Goal: Task Accomplishment & Management: Manage account settings

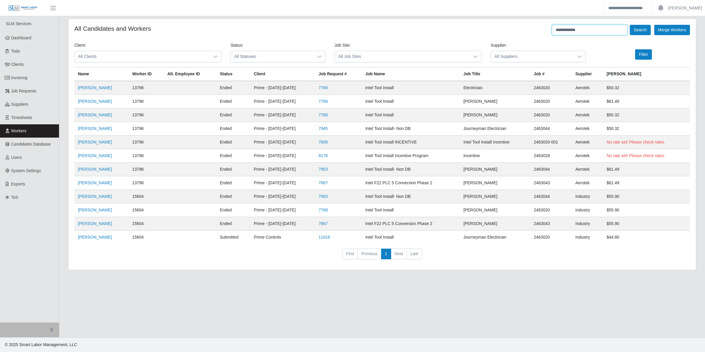
drag, startPoint x: 588, startPoint y: 31, endPoint x: 529, endPoint y: 42, distance: 59.4
click at [529, 42] on form "**********" at bounding box center [382, 144] width 616 height 239
click at [630, 25] on button "Search" at bounding box center [640, 30] width 21 height 10
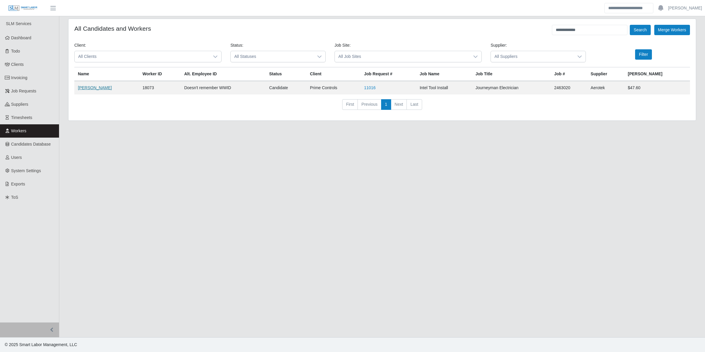
click at [100, 87] on link "Ruben Salinas" at bounding box center [95, 87] width 34 height 5
drag, startPoint x: 583, startPoint y: 32, endPoint x: 568, endPoint y: 31, distance: 15.1
click at [568, 31] on input "**********" at bounding box center [590, 30] width 76 height 10
click at [494, 34] on div "**********" at bounding box center [382, 30] width 616 height 10
drag, startPoint x: 586, startPoint y: 33, endPoint x: 548, endPoint y: 35, distance: 37.8
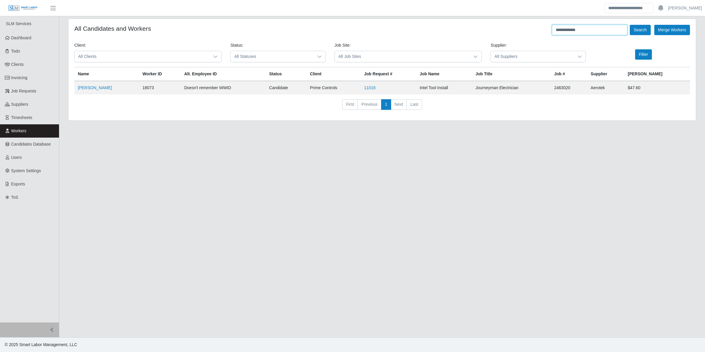
click at [548, 35] on div "**********" at bounding box center [382, 30] width 616 height 10
type input "*****"
click at [630, 25] on button "Search" at bounding box center [640, 30] width 21 height 10
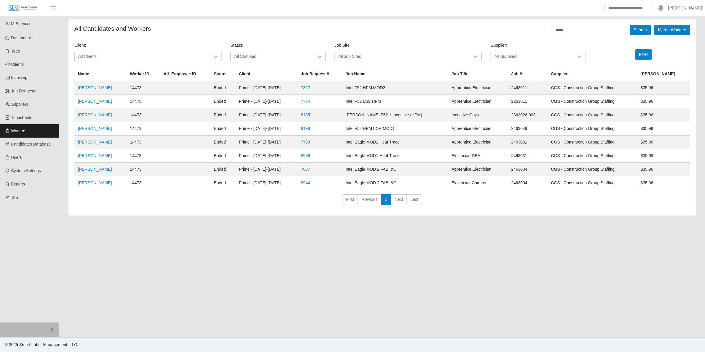
click at [101, 134] on td "Zandi Andino Pena" at bounding box center [100, 129] width 52 height 14
click at [101, 128] on link "Zandi Andino Pena" at bounding box center [95, 128] width 34 height 5
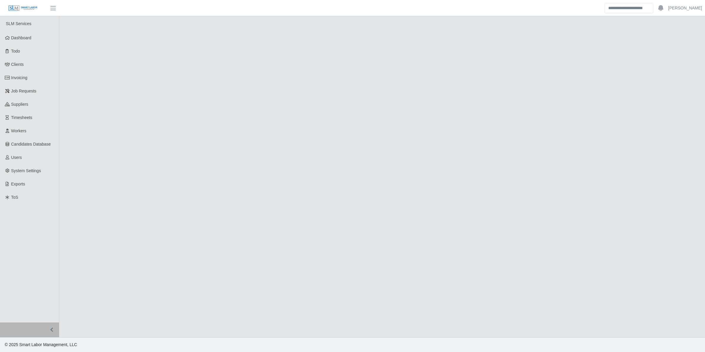
select select "****"
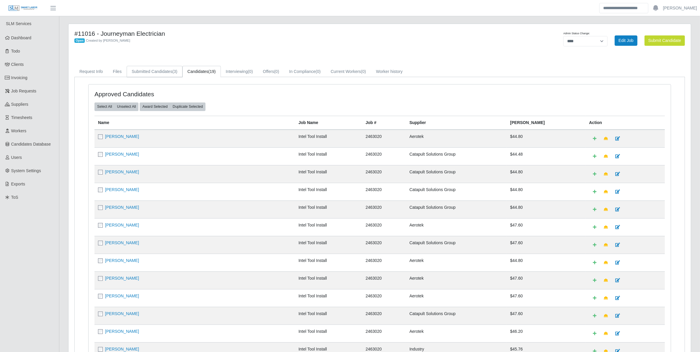
click at [164, 70] on link "Submitted Candidates (3)" at bounding box center [155, 72] width 56 height 12
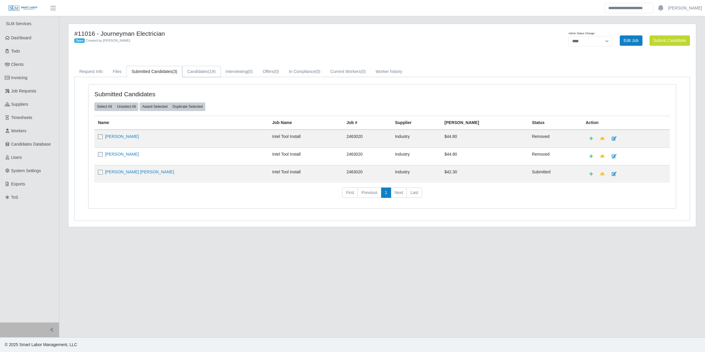
click at [208, 72] on span "(19)" at bounding box center [211, 71] width 7 height 5
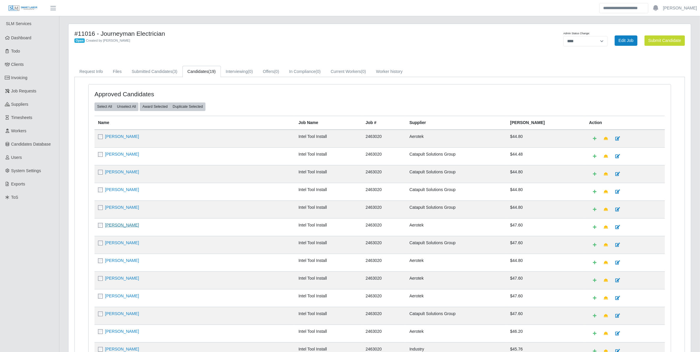
click at [122, 226] on link "[PERSON_NAME]" at bounding box center [122, 225] width 34 height 5
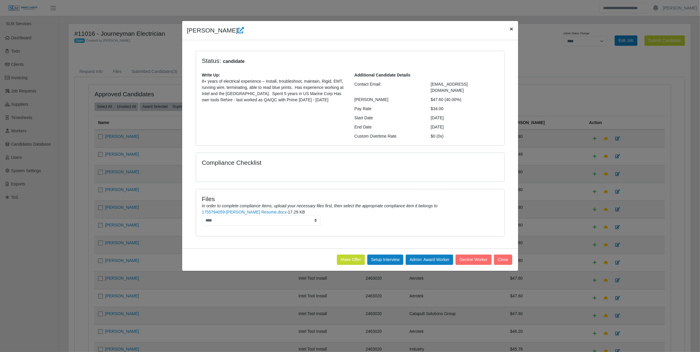
click at [512, 29] on span "×" at bounding box center [511, 28] width 4 height 7
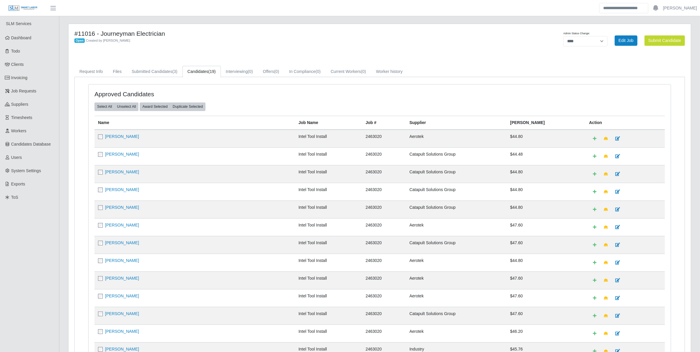
click at [198, 70] on link "Candidates (19)" at bounding box center [201, 72] width 38 height 12
click at [167, 71] on link "Submitted Candidates (3)" at bounding box center [155, 72] width 56 height 12
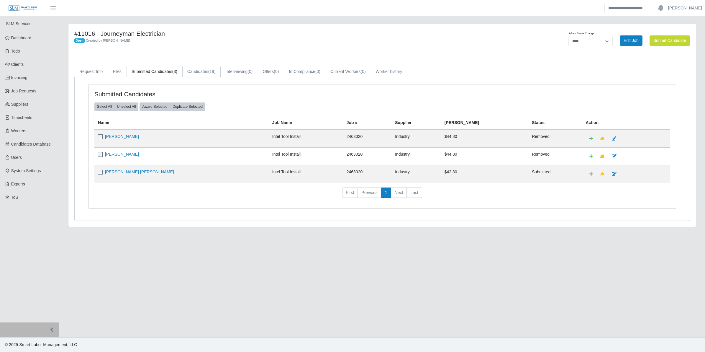
click at [213, 73] on span "(19)" at bounding box center [211, 71] width 7 height 5
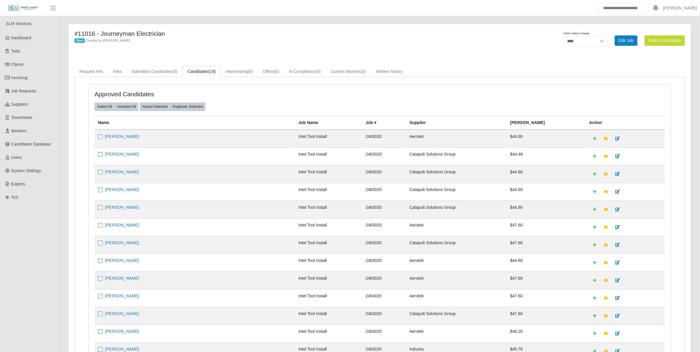
click at [257, 37] on div "Open Created by Brien Moore" at bounding box center [250, 40] width 352 height 6
click at [171, 72] on link "Submitted Candidates (3)" at bounding box center [155, 72] width 56 height 12
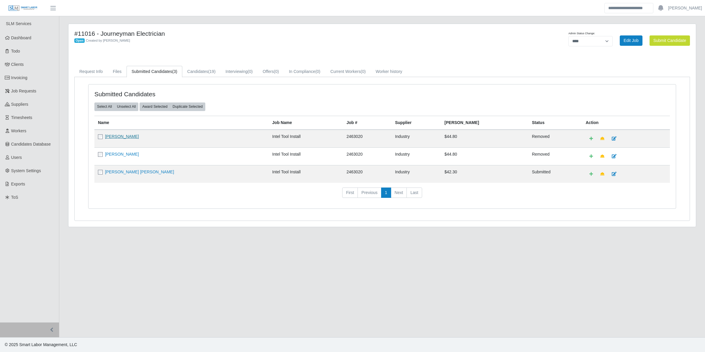
click at [123, 136] on link "Damian Lincoln" at bounding box center [122, 136] width 34 height 5
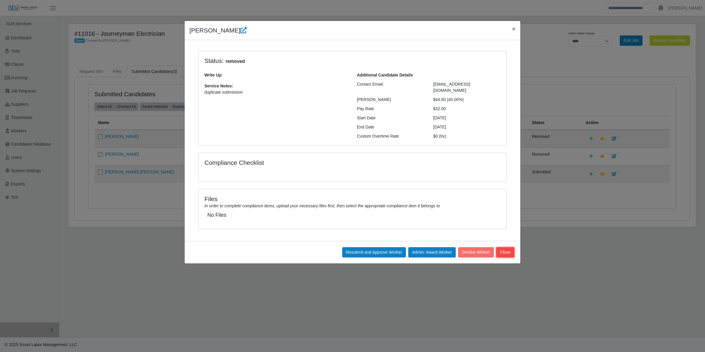
click at [508, 247] on button "Close" at bounding box center [505, 252] width 18 height 10
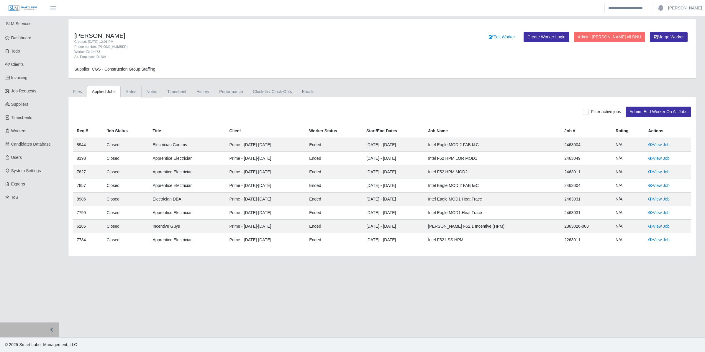
click at [145, 94] on link "Notes" at bounding box center [151, 92] width 21 height 12
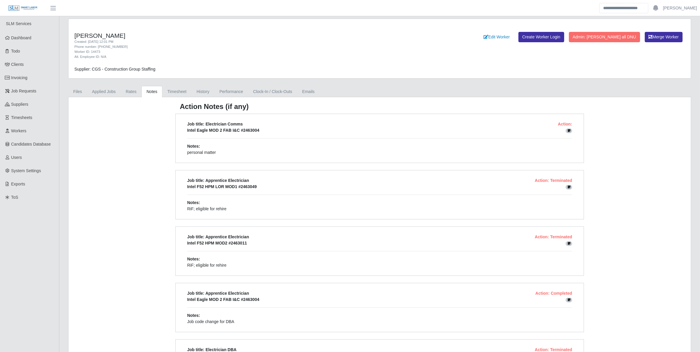
click at [434, 81] on div "Zandi Andino Pena Created: 09/27/2024 12:01 PM Phone number: 602-772-7928 Worke…" at bounding box center [380, 352] width 632 height 667
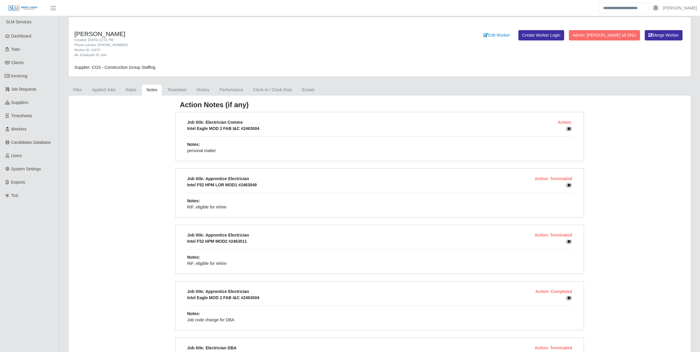
scroll to position [2, 0]
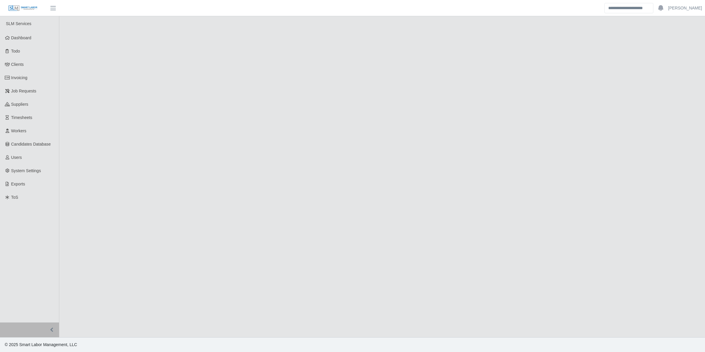
select select "****"
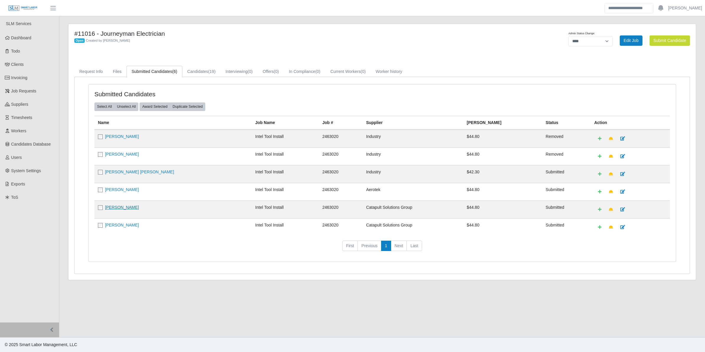
click at [113, 209] on link "[PERSON_NAME]" at bounding box center [122, 207] width 34 height 5
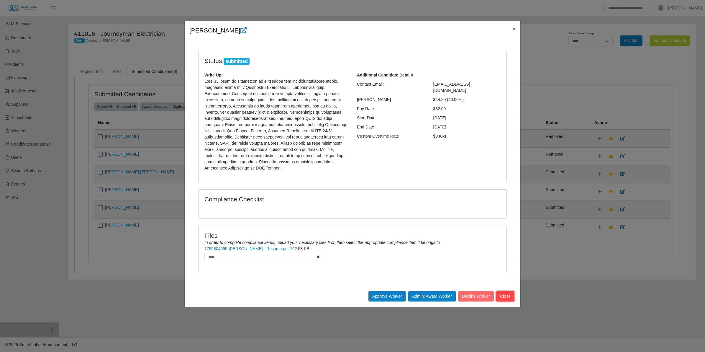
click at [504, 291] on button "Close" at bounding box center [505, 296] width 18 height 10
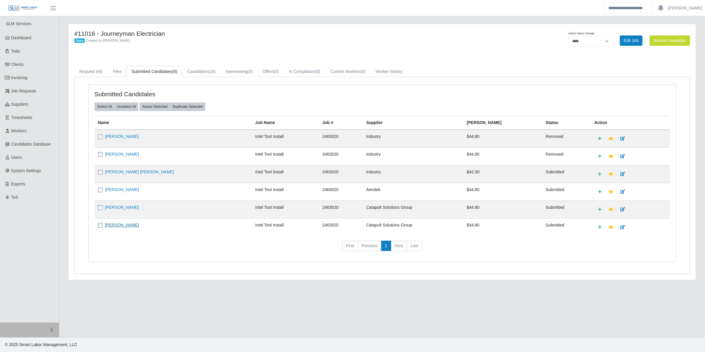
click at [108, 227] on link "Shawn King" at bounding box center [122, 225] width 34 height 5
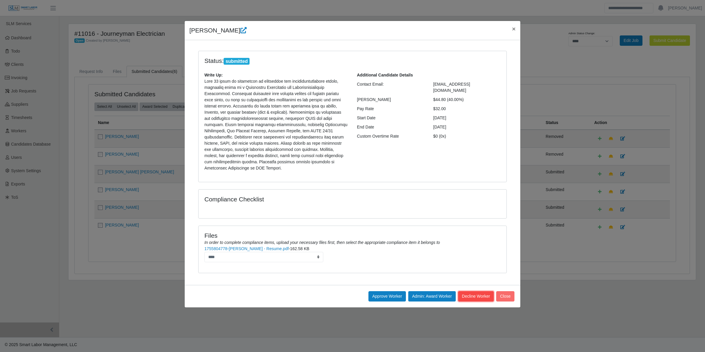
click at [496, 291] on button "Decline Worker" at bounding box center [505, 296] width 18 height 10
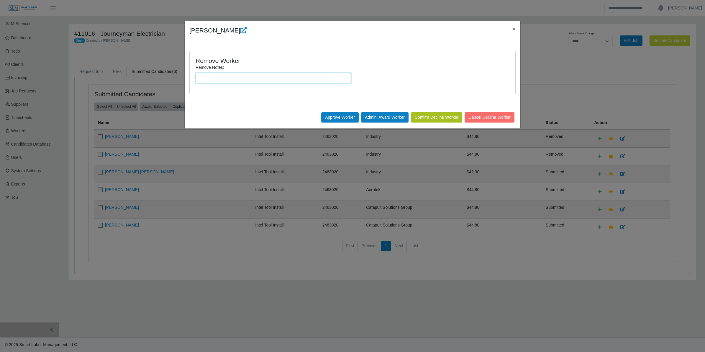
click at [331, 81] on input "Remove Notes:" at bounding box center [274, 78] width 156 height 10
type input "**********"
click at [454, 115] on button "Confirm Decline Worker" at bounding box center [436, 117] width 51 height 10
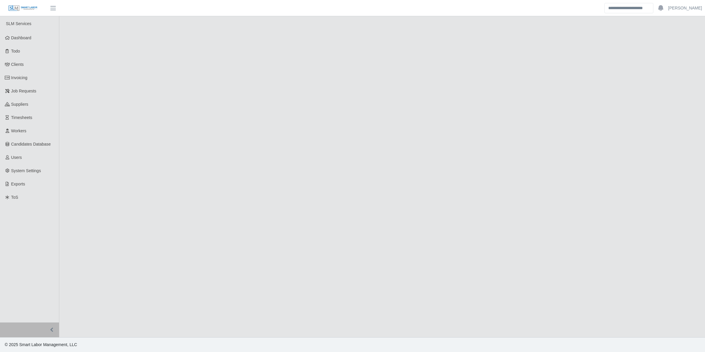
select select "****"
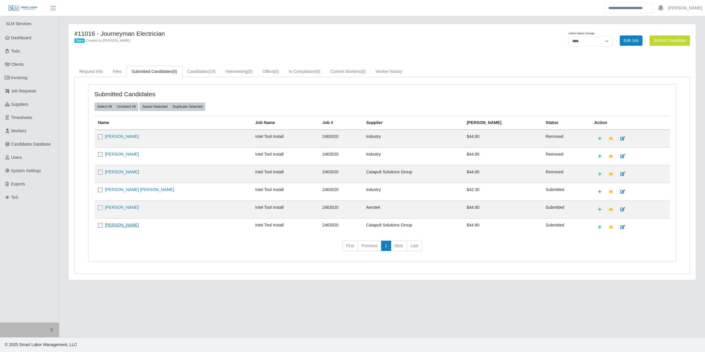
click at [119, 227] on link "[PERSON_NAME]" at bounding box center [122, 225] width 34 height 5
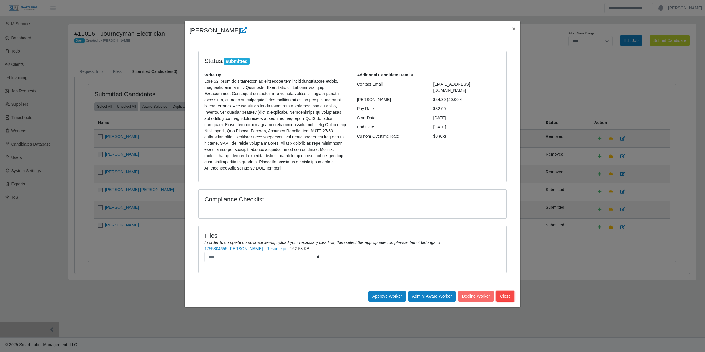
click at [506, 291] on button "Close" at bounding box center [505, 296] width 18 height 10
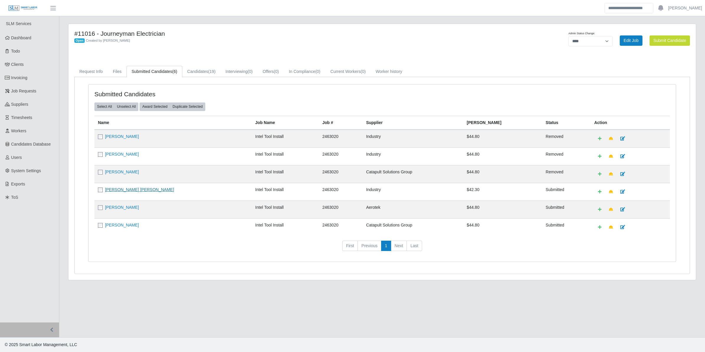
click at [155, 191] on link "Jorge Enrique Valenzuela Cardenas" at bounding box center [139, 189] width 69 height 5
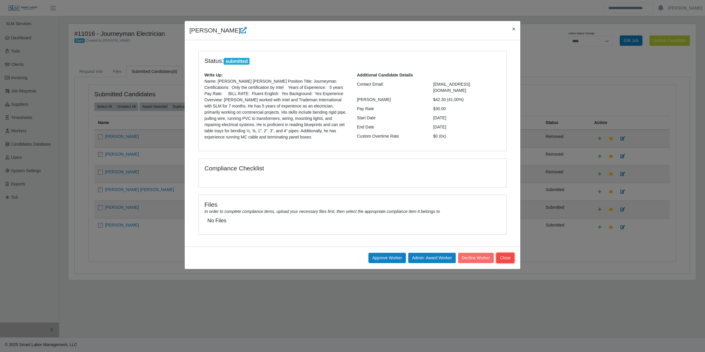
click at [505, 260] on button "Close" at bounding box center [505, 258] width 18 height 10
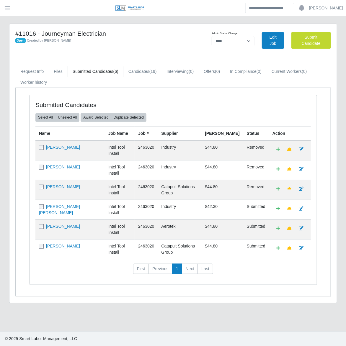
click at [17, 287] on div "Submitted Candidates Select All Unselect All Award Selected Duplicate Selected …" at bounding box center [173, 192] width 315 height 209
click at [52, 229] on link "Zandi Andino" at bounding box center [63, 226] width 34 height 5
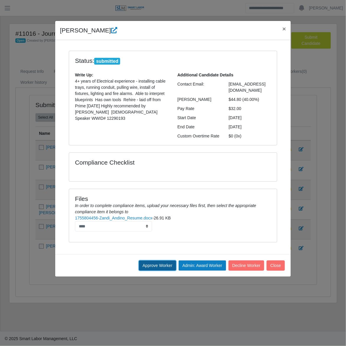
click at [150, 261] on button "Approve Worker" at bounding box center [157, 266] width 37 height 10
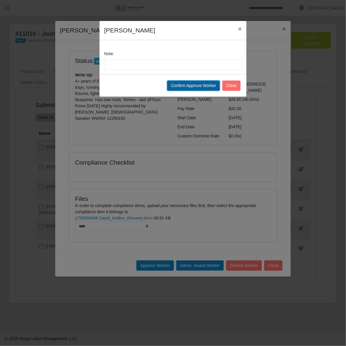
click at [195, 84] on button "Confirm Approve Worker" at bounding box center [193, 86] width 53 height 10
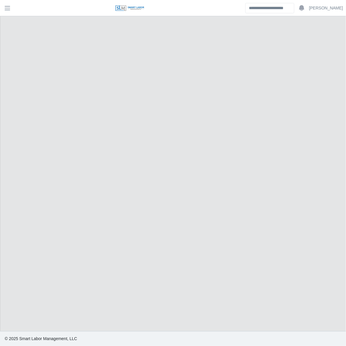
select select "****"
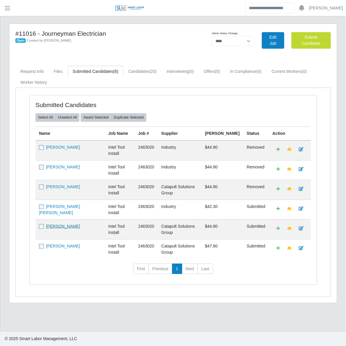
click at [59, 229] on link "[PERSON_NAME]" at bounding box center [63, 226] width 34 height 5
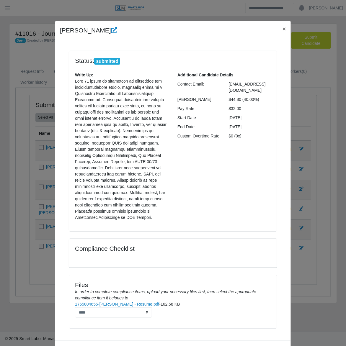
click at [146, 346] on button "Approve Worker" at bounding box center [157, 352] width 37 height 10
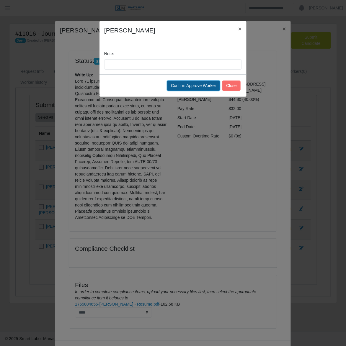
click at [185, 85] on button "Confirm Approve Worker" at bounding box center [193, 86] width 53 height 10
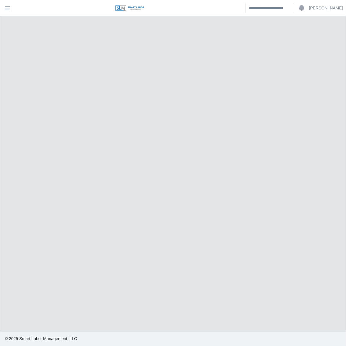
select select "****"
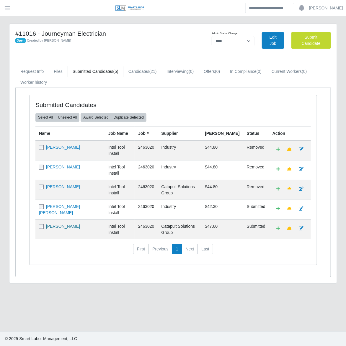
click at [64, 229] on link "Joey Rosales" at bounding box center [63, 226] width 34 height 5
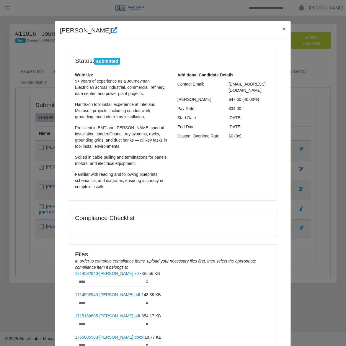
scroll to position [59, 0]
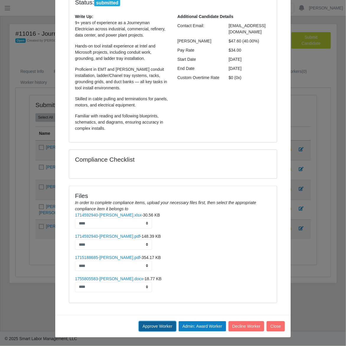
click at [159, 323] on button "Approve Worker" at bounding box center [157, 326] width 37 height 10
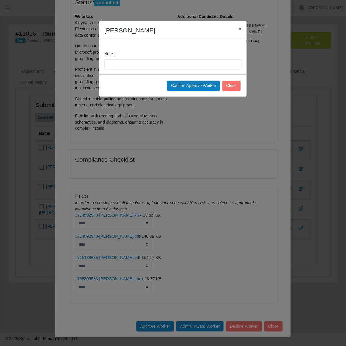
click at [186, 91] on div "Confirm Approve Worker Close" at bounding box center [172, 85] width 147 height 22
click at [189, 84] on button "Confirm Approve Worker" at bounding box center [193, 86] width 53 height 10
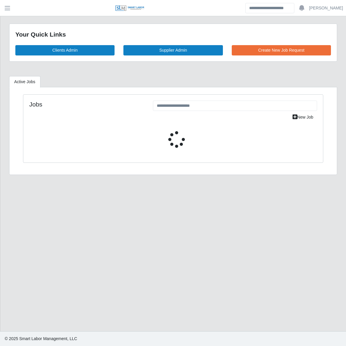
select select "****"
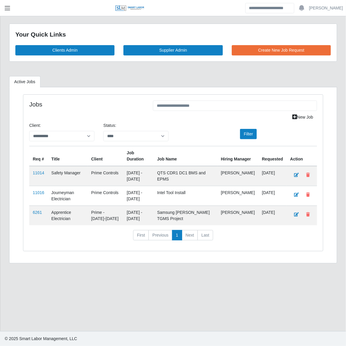
click at [6, 8] on span "button" at bounding box center [8, 8] width 8 height 7
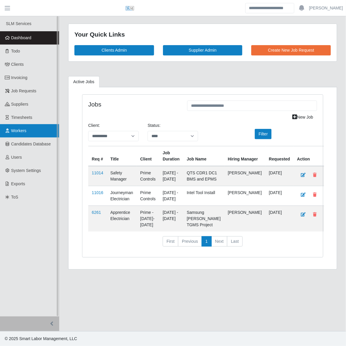
click at [19, 129] on span "Workers" at bounding box center [18, 130] width 15 height 5
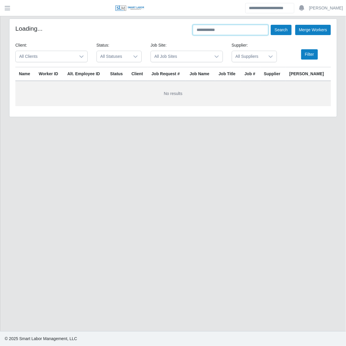
click at [244, 30] on input "text" at bounding box center [231, 30] width 76 height 10
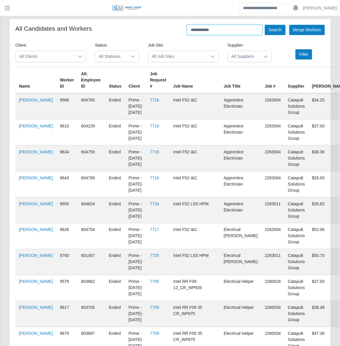
type input "**********"
click at [265, 25] on button "Search" at bounding box center [275, 30] width 21 height 10
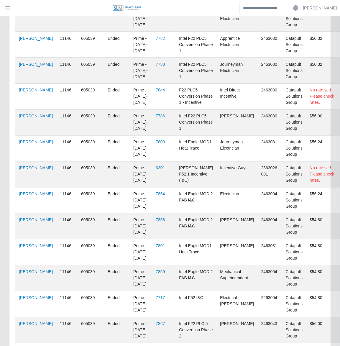
scroll to position [160, 0]
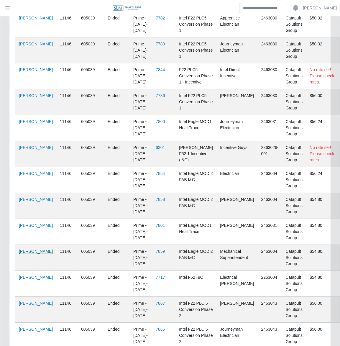
click at [27, 254] on link "Joey Rosales" at bounding box center [36, 251] width 34 height 5
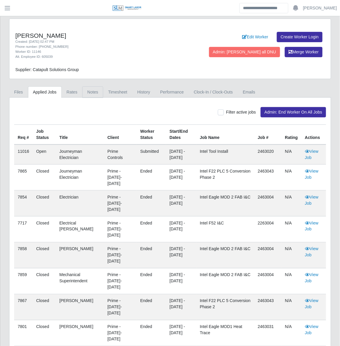
click at [86, 93] on link "Notes" at bounding box center [92, 92] width 21 height 12
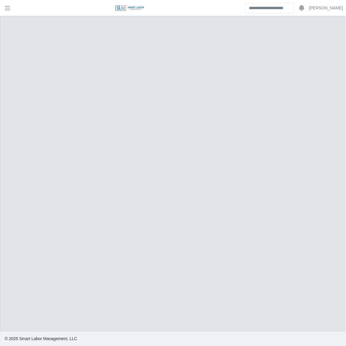
select select "****"
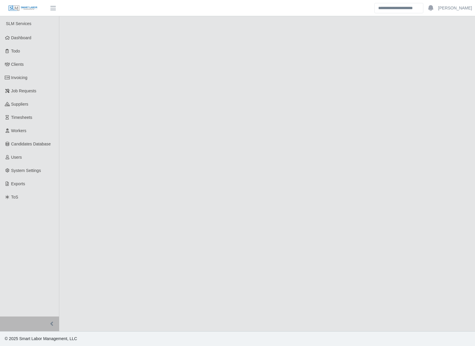
select select "****"
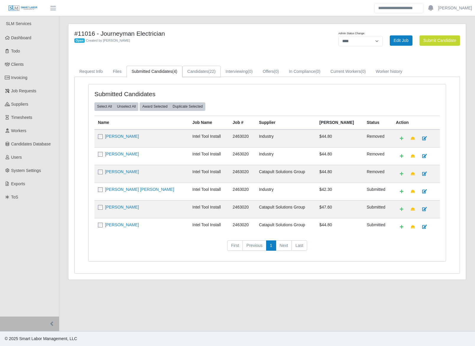
click at [201, 74] on link "Candidates (22)" at bounding box center [201, 72] width 38 height 12
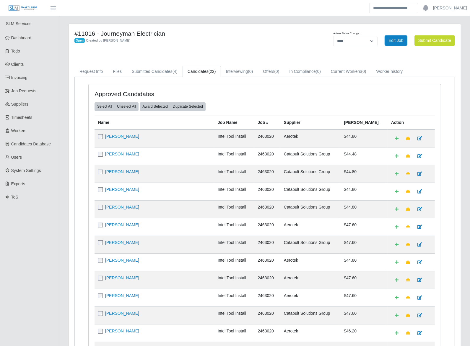
scroll to position [119, 0]
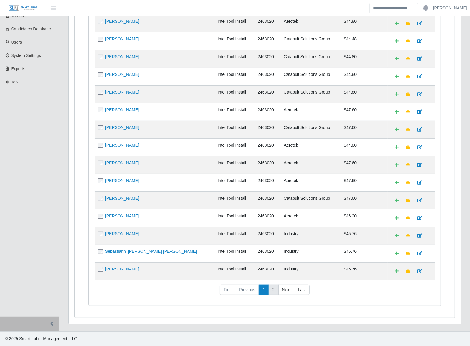
click at [274, 291] on link "2" at bounding box center [273, 290] width 10 height 11
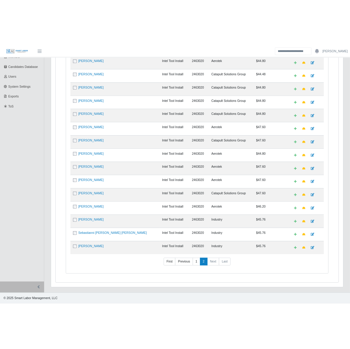
scroll to position [0, 0]
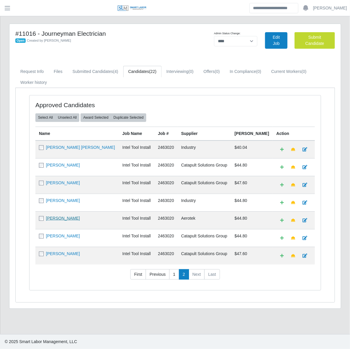
click at [56, 220] on link "Zandi Andino" at bounding box center [63, 218] width 34 height 5
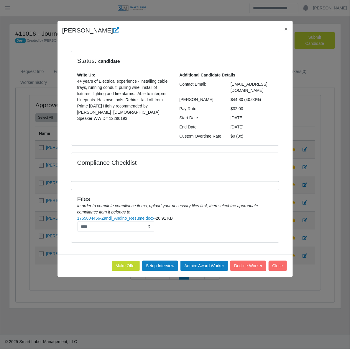
drag, startPoint x: 62, startPoint y: 27, endPoint x: 249, endPoint y: 104, distance: 202.6
click at [249, 104] on div "Zandi Andino × Status: candidate Write Up: 4+ years of Electrical experience - …" at bounding box center [175, 149] width 236 height 256
copy div "Zandi Andino × Status: candidate Write Up: 4+ years of Electrical experience - …"
click at [140, 216] on link "1755804456-Zandi_Andino_Resume.docx" at bounding box center [115, 218] width 77 height 5
click at [280, 261] on button "Close" at bounding box center [278, 266] width 18 height 10
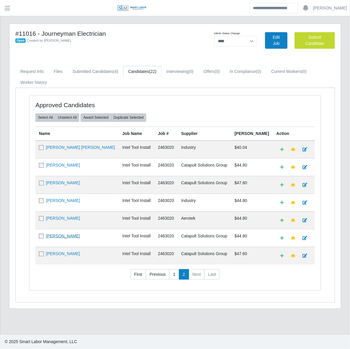
click at [54, 238] on link "[PERSON_NAME]" at bounding box center [63, 235] width 34 height 5
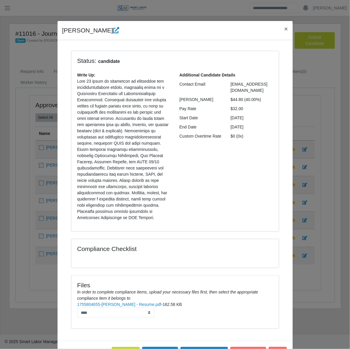
drag, startPoint x: 58, startPoint y: 30, endPoint x: 242, endPoint y: 103, distance: 198.2
click at [242, 103] on div "Shawn King × Status: candidate Write Up: Additional Candidate Details Contact E…" at bounding box center [175, 192] width 236 height 343
copy div "Shawn King × Status: candidate Write Up: Over 10 years of experience in electri…"
click at [140, 302] on link "1755804655-Shawn King - Resume.pdf" at bounding box center [119, 304] width 84 height 5
click at [285, 31] on span "×" at bounding box center [287, 28] width 4 height 7
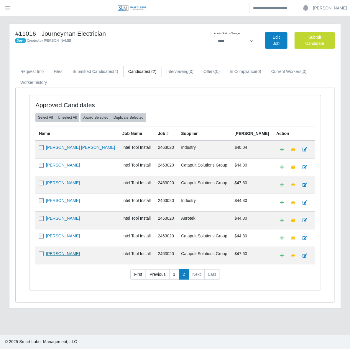
click at [58, 255] on link "Joey Rosales" at bounding box center [63, 253] width 34 height 5
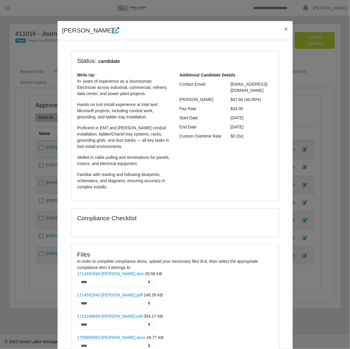
drag, startPoint x: 58, startPoint y: 32, endPoint x: 243, endPoint y: 105, distance: 198.7
click at [243, 105] on div "Joey Rosales × Status: candidate Write Up: 9+ years of experience as a Journeym…" at bounding box center [175, 209] width 236 height 376
copy div "Joey Rosales × Status: candidate Write Up: 9+ years of experience as a Journeym…"
click at [231, 313] on li "1714592940-Joey Ruiz.pdf - 148.39 KB ****" at bounding box center [175, 321] width 196 height 17
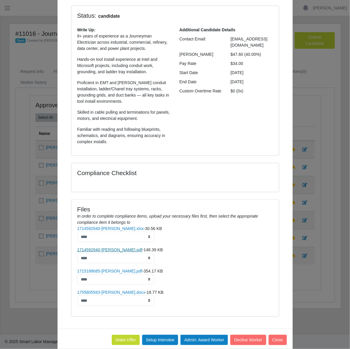
scroll to position [46, 0]
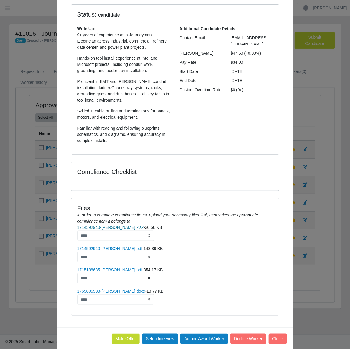
click at [113, 228] on link "1714592940-Joey Rosales.xlsx" at bounding box center [110, 227] width 67 height 5
click at [115, 290] on link "1755805583-JOEY ROSALES.docx" at bounding box center [111, 291] width 68 height 5
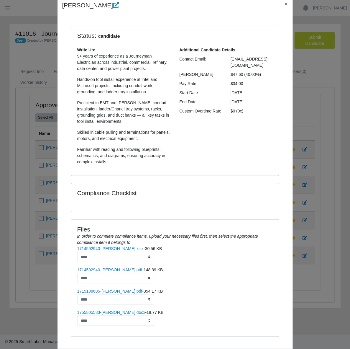
scroll to position [0, 0]
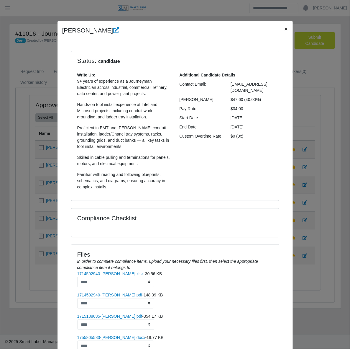
click at [286, 30] on button "×" at bounding box center [286, 29] width 13 height 16
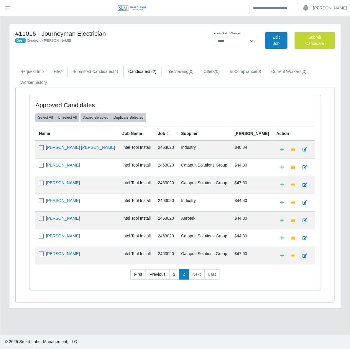
click at [98, 71] on link "Submitted Candidates (4)" at bounding box center [96, 72] width 56 height 12
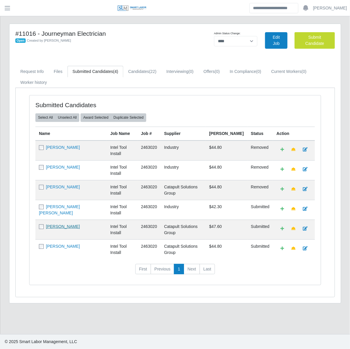
click at [53, 229] on link "Isaac Raygoza" at bounding box center [63, 226] width 34 height 5
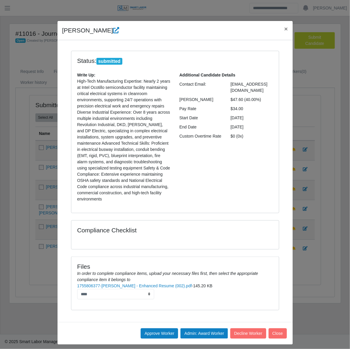
drag, startPoint x: 61, startPoint y: 30, endPoint x: 244, endPoint y: 104, distance: 197.5
click at [244, 104] on div "Isaac Raygoza × Status: submitted Write Up: High-Tech Manufacturing Expertise: …" at bounding box center [175, 183] width 236 height 324
copy div "Isaac Raygoza × Status: submitted Write Up: High-Tech Manufacturing Expertise: …"
click at [167, 283] on link "1755806377-Isaac Raygoza - Enhanced Resume (002).pdf" at bounding box center [134, 285] width 115 height 5
click at [148, 328] on button "Approve Worker" at bounding box center [159, 333] width 37 height 10
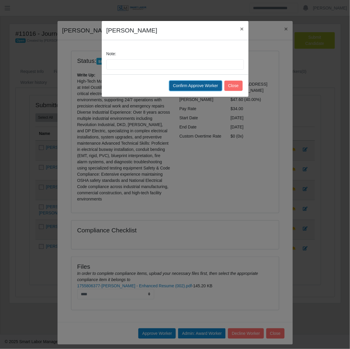
click at [189, 86] on button "Confirm Approve Worker" at bounding box center [195, 86] width 53 height 10
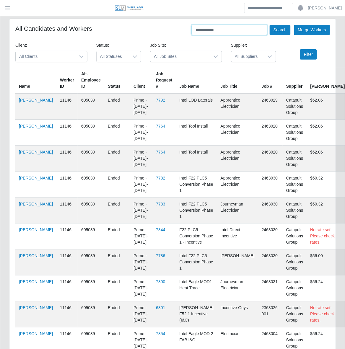
drag, startPoint x: 232, startPoint y: 28, endPoint x: 182, endPoint y: 33, distance: 50.7
click at [179, 32] on div "**********" at bounding box center [172, 30] width 314 height 10
click at [269, 25] on button "Search" at bounding box center [279, 30] width 21 height 10
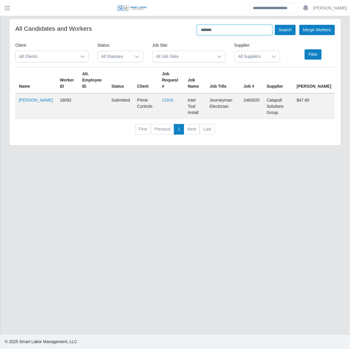
drag, startPoint x: 226, startPoint y: 30, endPoint x: 169, endPoint y: 32, distance: 57.6
click at [169, 32] on div "All Candidates and Workers ******* Search Merge Workers" at bounding box center [175, 30] width 320 height 10
type input "**********"
click at [275, 25] on button "Search" at bounding box center [285, 30] width 21 height 10
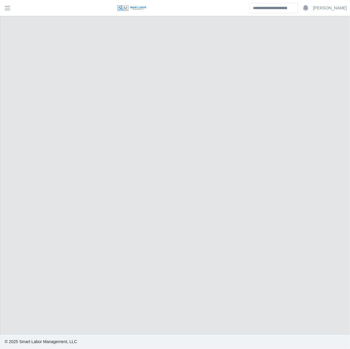
select select "****"
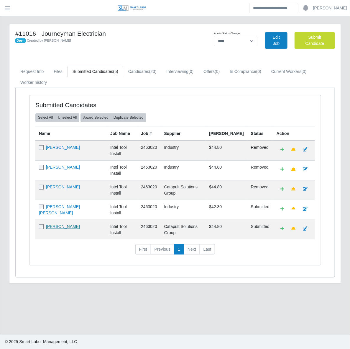
click at [55, 229] on link "[PERSON_NAME]" at bounding box center [63, 226] width 34 height 5
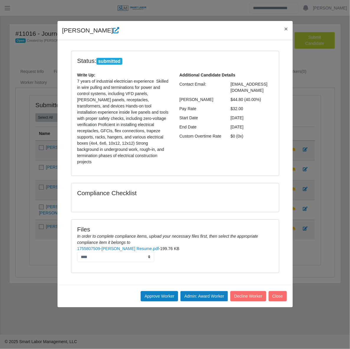
drag, startPoint x: 61, startPoint y: 33, endPoint x: 244, endPoint y: 100, distance: 194.9
click at [244, 100] on div "Jose Ramirez × Status: submitted Write Up: 7 years of industrial electrician ex…" at bounding box center [175, 164] width 236 height 287
copy div "Jose Ramirez × Status: submitted Write Up: 7 years of industrial electrician ex…"
click at [136, 246] on link "1755807509-Jose Ramirez Resume.pdf" at bounding box center [118, 248] width 82 height 5
click at [158, 291] on button "Approve Worker" at bounding box center [159, 296] width 37 height 10
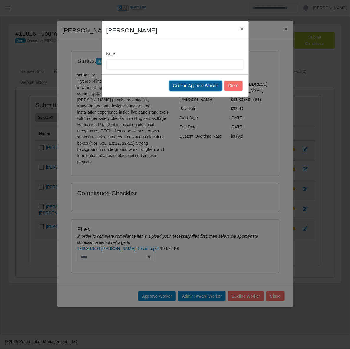
click at [194, 85] on button "Confirm Approve Worker" at bounding box center [195, 86] width 53 height 10
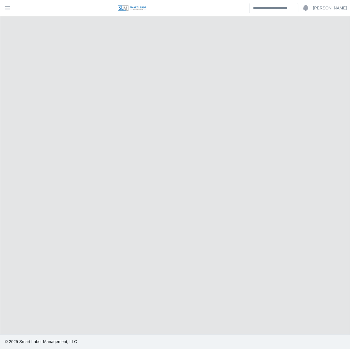
select select "****"
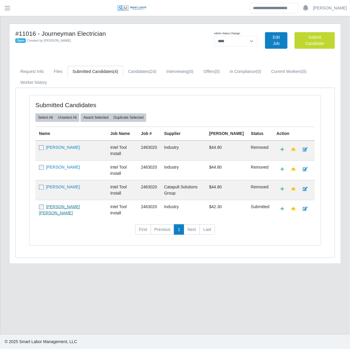
drag, startPoint x: 83, startPoint y: 216, endPoint x: 85, endPoint y: 213, distance: 4.4
click at [83, 216] on td "[PERSON_NAME] [PERSON_NAME]" at bounding box center [70, 210] width 71 height 20
click at [80, 213] on link "[PERSON_NAME] [PERSON_NAME]" at bounding box center [59, 209] width 41 height 11
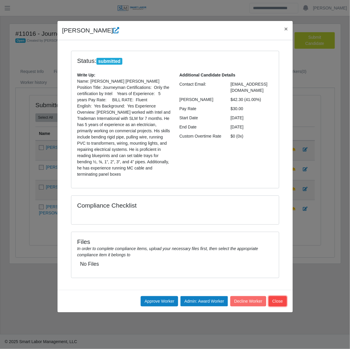
click at [278, 296] on button "Close" at bounding box center [278, 301] width 18 height 10
